Goal: Task Accomplishment & Management: Use online tool/utility

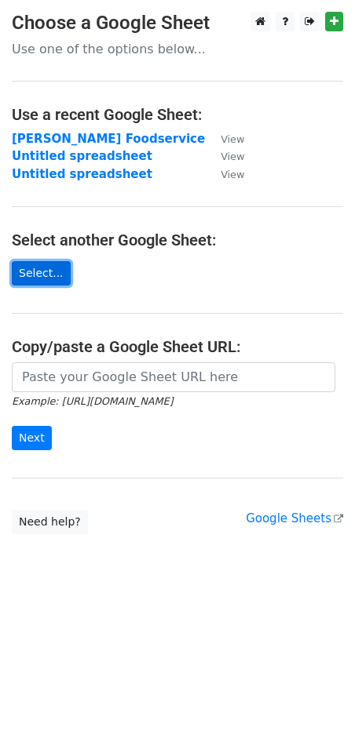
click at [36, 263] on link "Select..." at bounding box center [41, 273] width 59 height 24
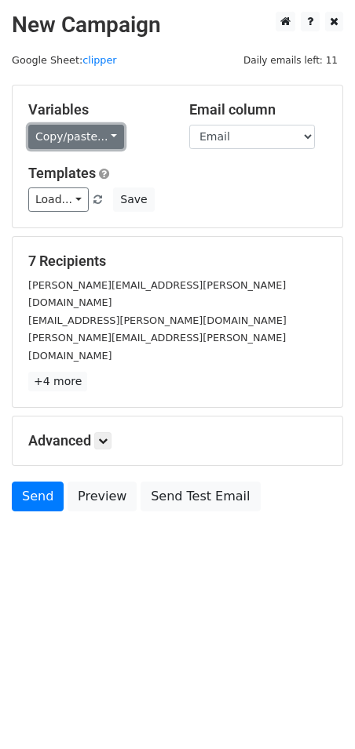
click at [79, 138] on link "Copy/paste..." at bounding box center [76, 137] width 96 height 24
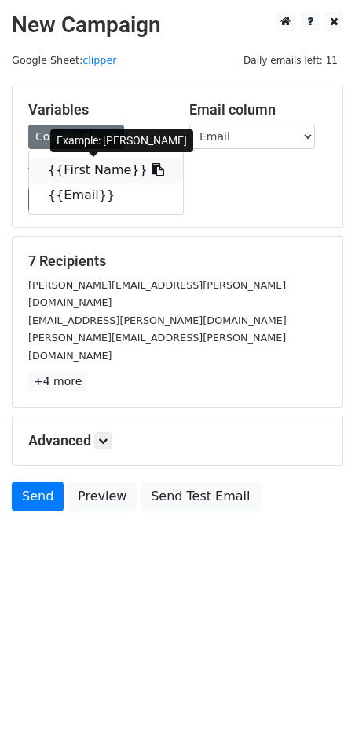
click at [151, 169] on icon at bounding box center [157, 169] width 13 height 13
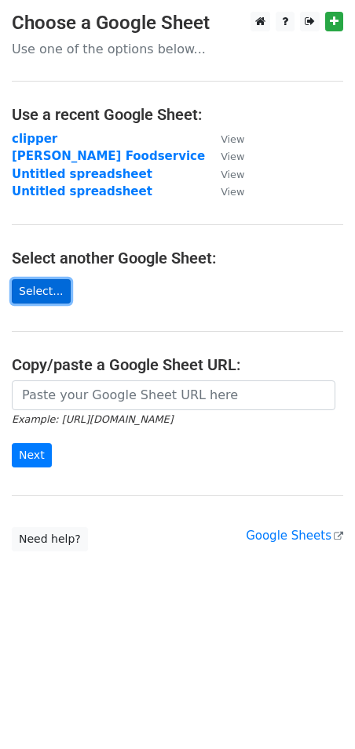
click at [35, 280] on link "Select..." at bounding box center [41, 291] width 59 height 24
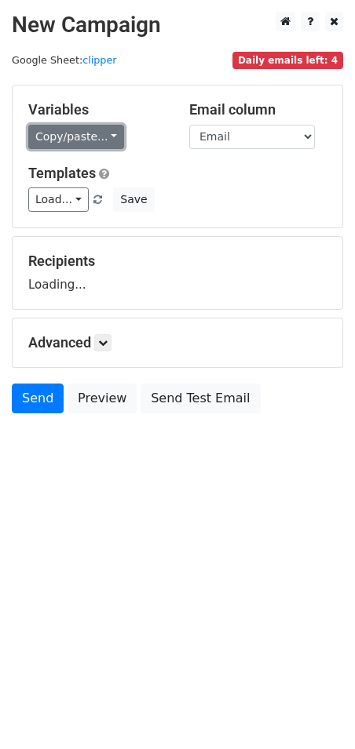
click at [95, 138] on link "Copy/paste..." at bounding box center [76, 137] width 96 height 24
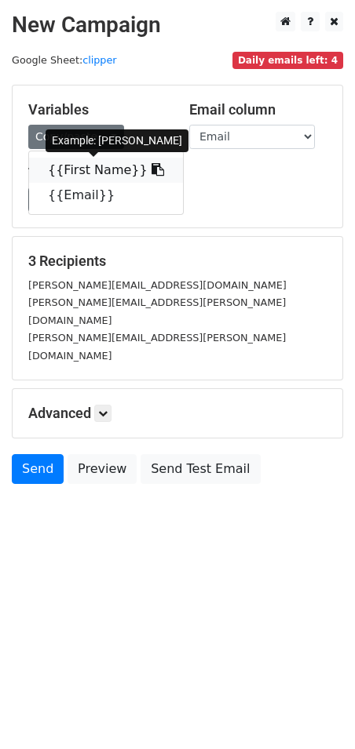
click at [125, 172] on link "{{First Name}}" at bounding box center [106, 170] width 154 height 25
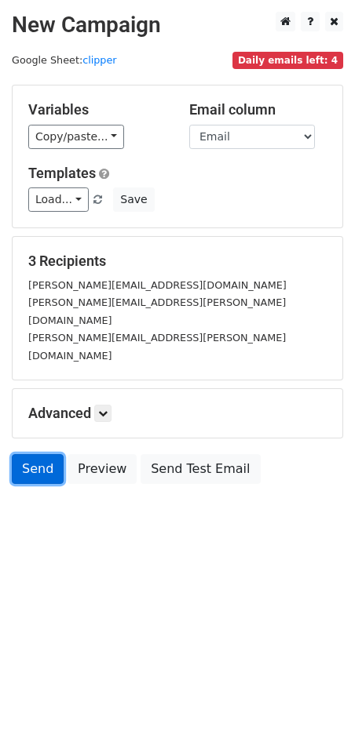
click at [31, 454] on link "Send" at bounding box center [38, 469] width 52 height 30
